Goal: Information Seeking & Learning: Learn about a topic

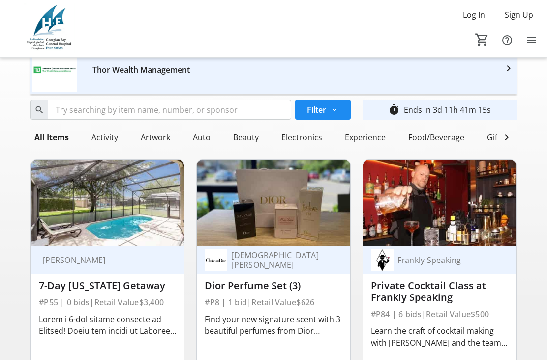
scroll to position [37, 0]
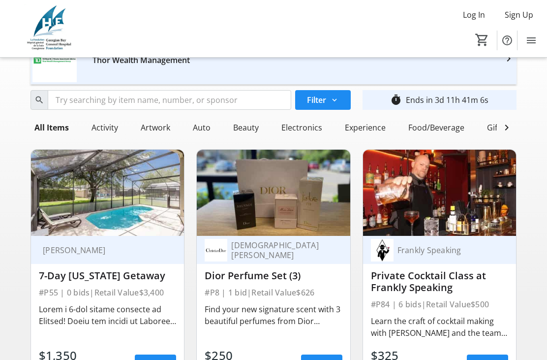
click at [507, 283] on div "Private Cocktail Class at Frankly Speaking" at bounding box center [439, 282] width 137 height 24
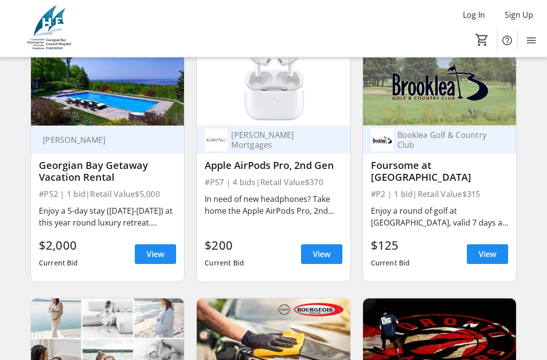
scroll to position [666, 0]
click at [151, 255] on span "View" at bounding box center [156, 254] width 18 height 12
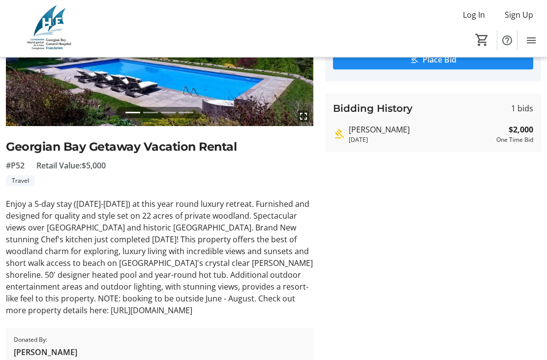
scroll to position [151, 0]
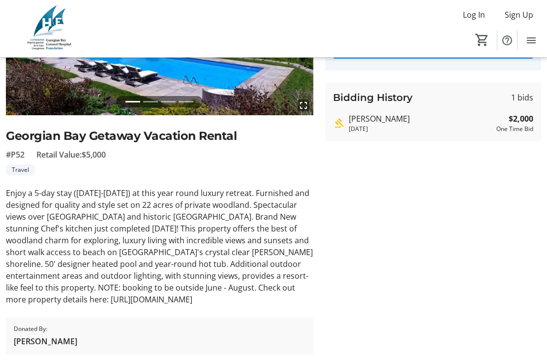
click at [64, 299] on div "Enjoy a 5-day stay ([DATE]-[DATE]) at this year round luxury retreat. Furnished…" at bounding box center [160, 246] width 308 height 118
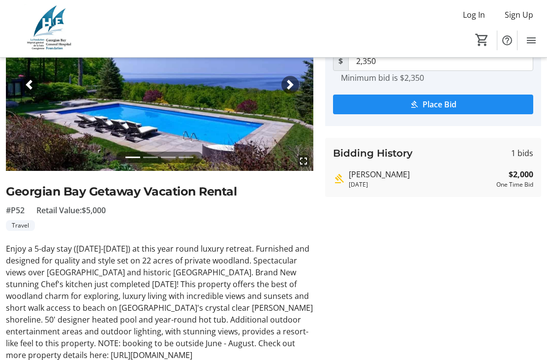
scroll to position [0, 0]
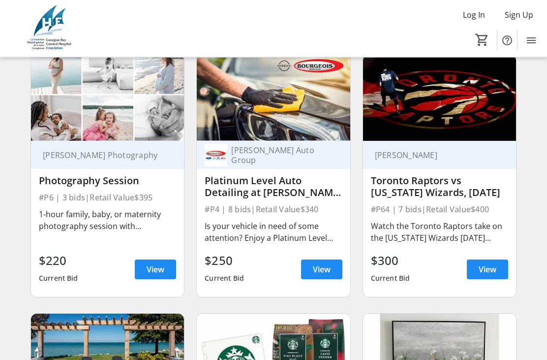
scroll to position [911, 0]
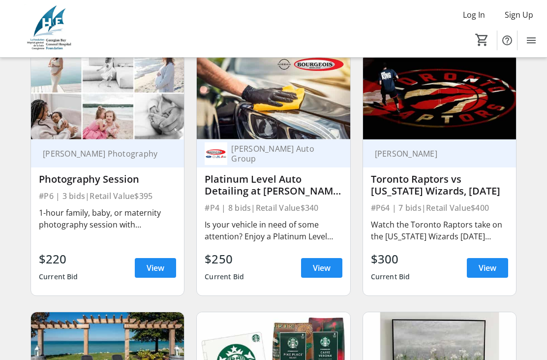
click at [519, 286] on div "[PERSON_NAME] Toronto Raptors vs [US_STATE] Wizards, [DATE] #P64 | 7 bids | Ret…" at bounding box center [440, 174] width 166 height 259
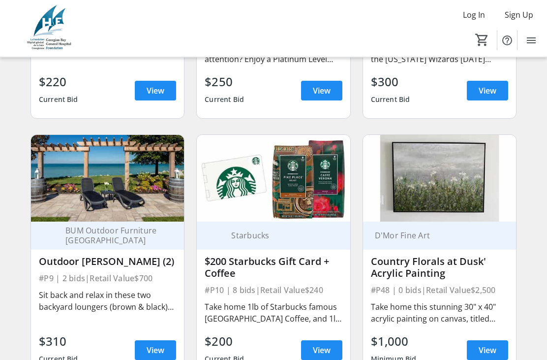
scroll to position [1091, 0]
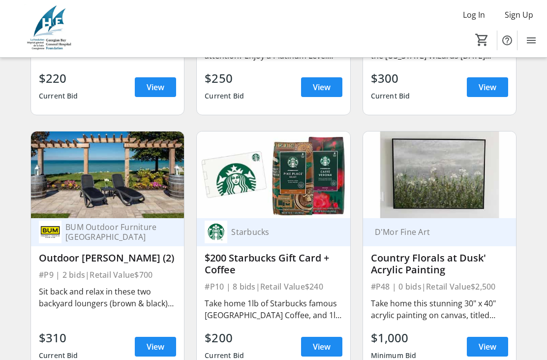
click at [496, 282] on div "#P48 | 0 bids | Retail Value $2,500" at bounding box center [439, 287] width 137 height 14
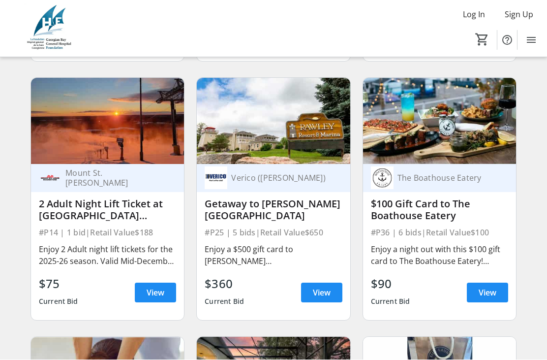
scroll to position [1663, 0]
click at [315, 292] on span "View" at bounding box center [322, 293] width 18 height 12
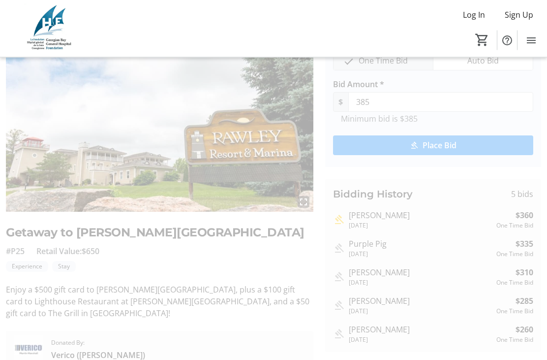
scroll to position [56, 0]
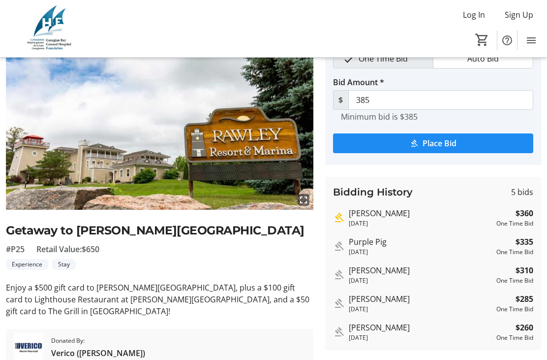
click at [68, 347] on span "Verico ([PERSON_NAME])" at bounding box center [98, 353] width 94 height 12
click at [29, 333] on img at bounding box center [29, 348] width 30 height 30
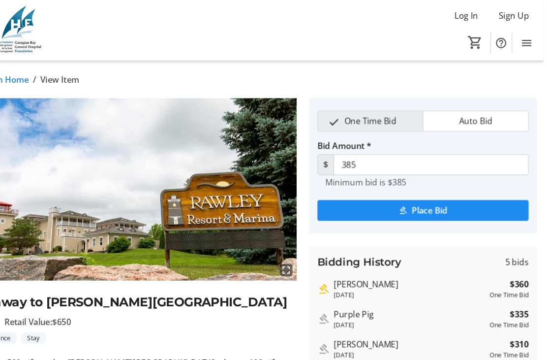
scroll to position [0, 0]
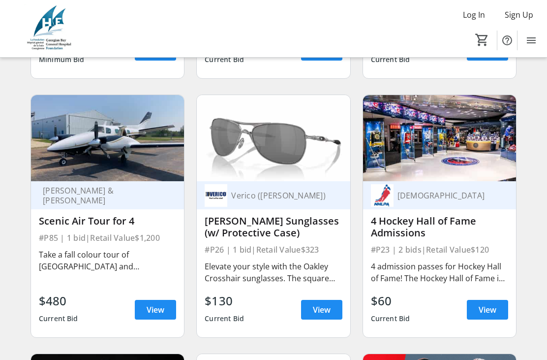
scroll to position [2424, 0]
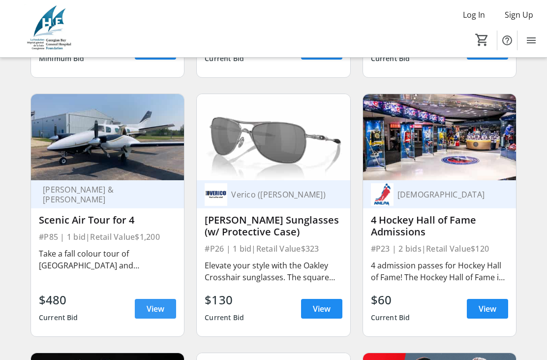
click at [155, 304] on span "View" at bounding box center [156, 309] width 18 height 12
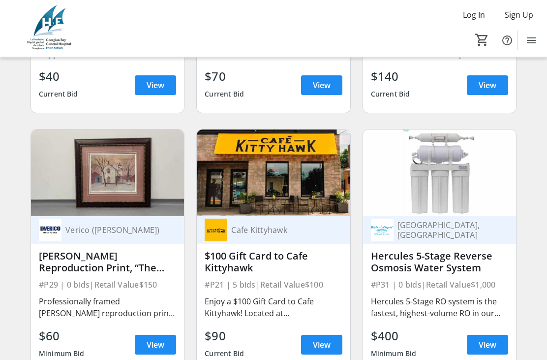
scroll to position [5755, 0]
